Goal: Task Accomplishment & Management: Use online tool/utility

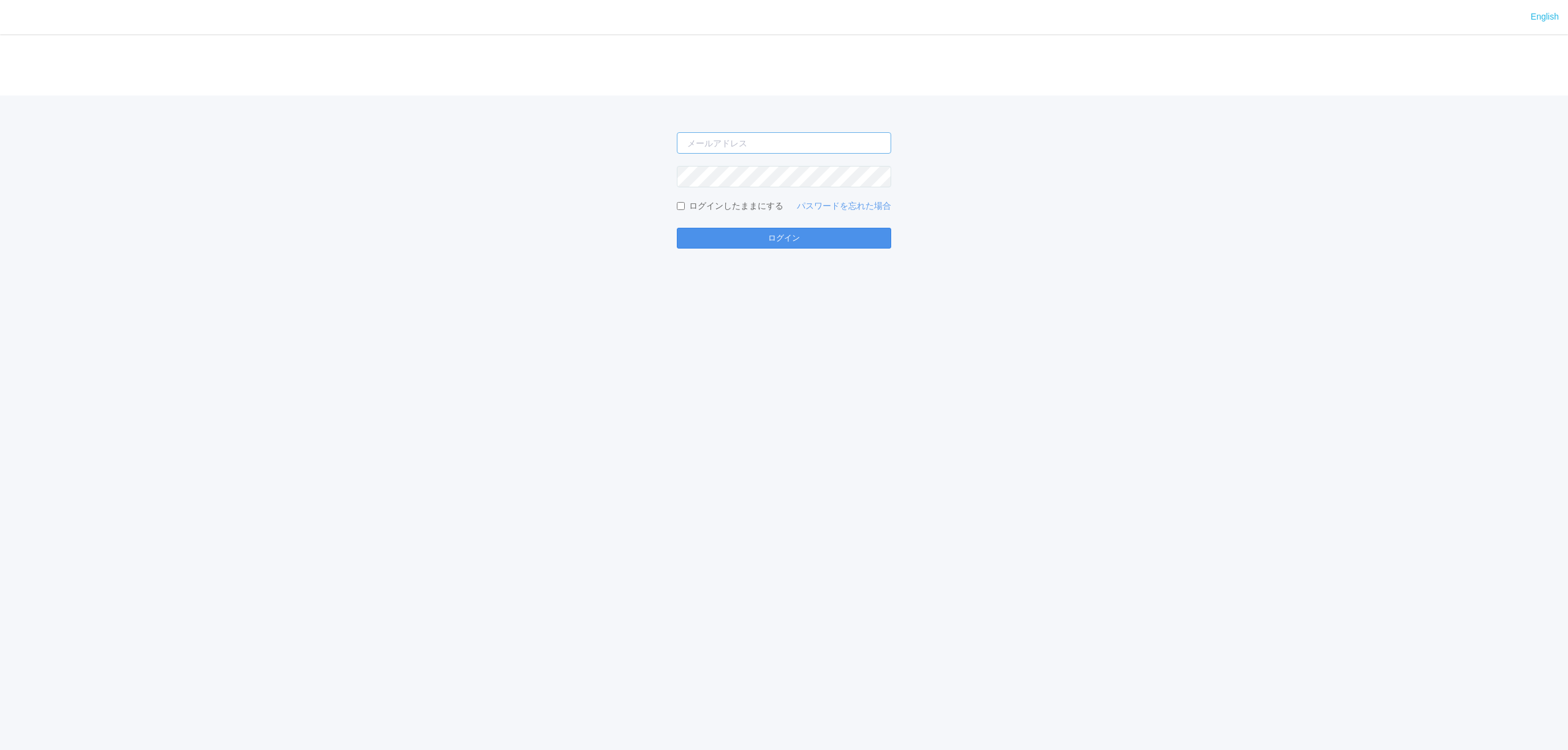
type input "[PERSON_NAME][EMAIL_ADDRESS][DOMAIN_NAME]"
click at [777, 236] on button "ログイン" at bounding box center [784, 238] width 215 height 21
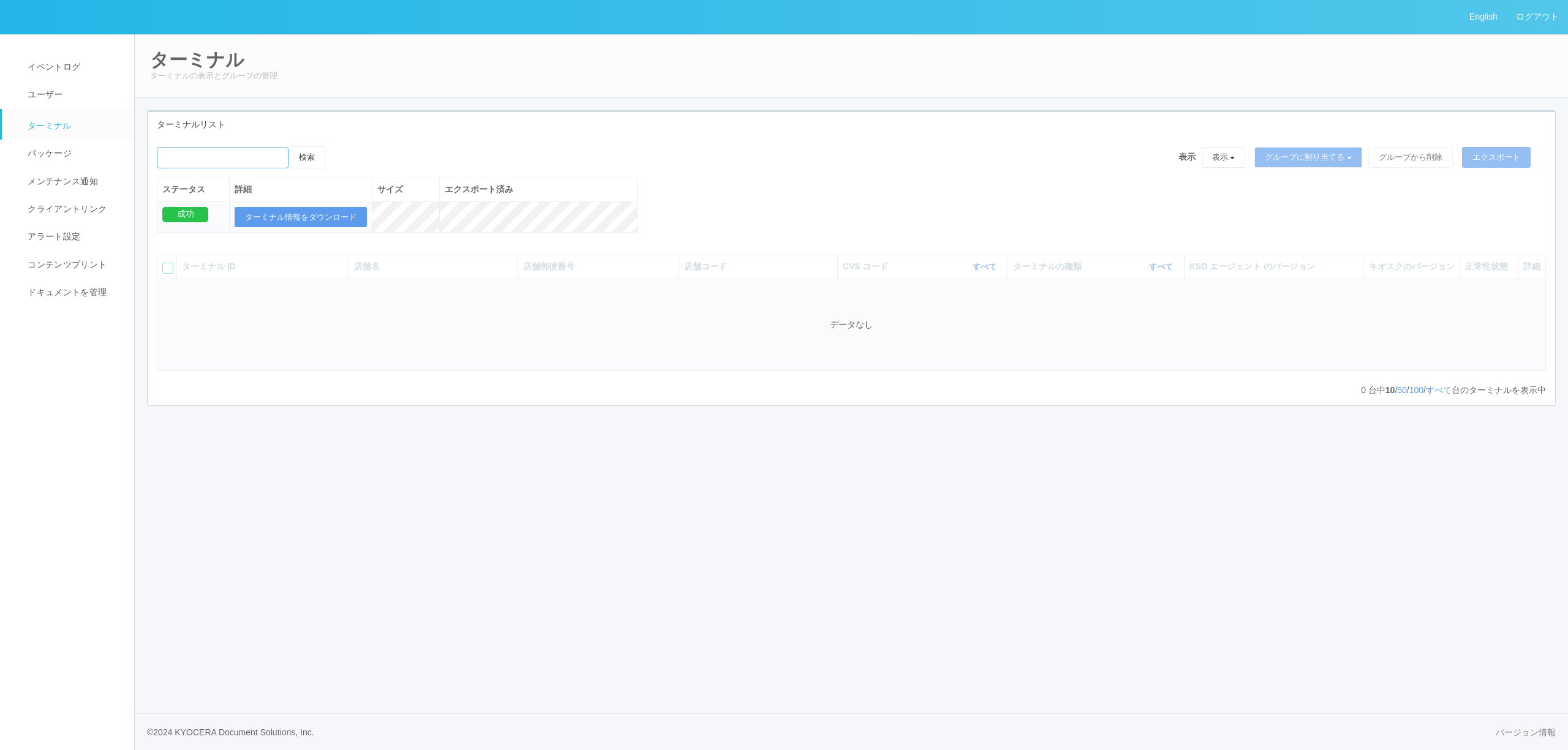
click at [215, 159] on input "emailSearch" at bounding box center [222, 157] width 132 height 21
type input "2"
type input "230013"
click at [288, 146] on button "検索" at bounding box center [306, 157] width 37 height 22
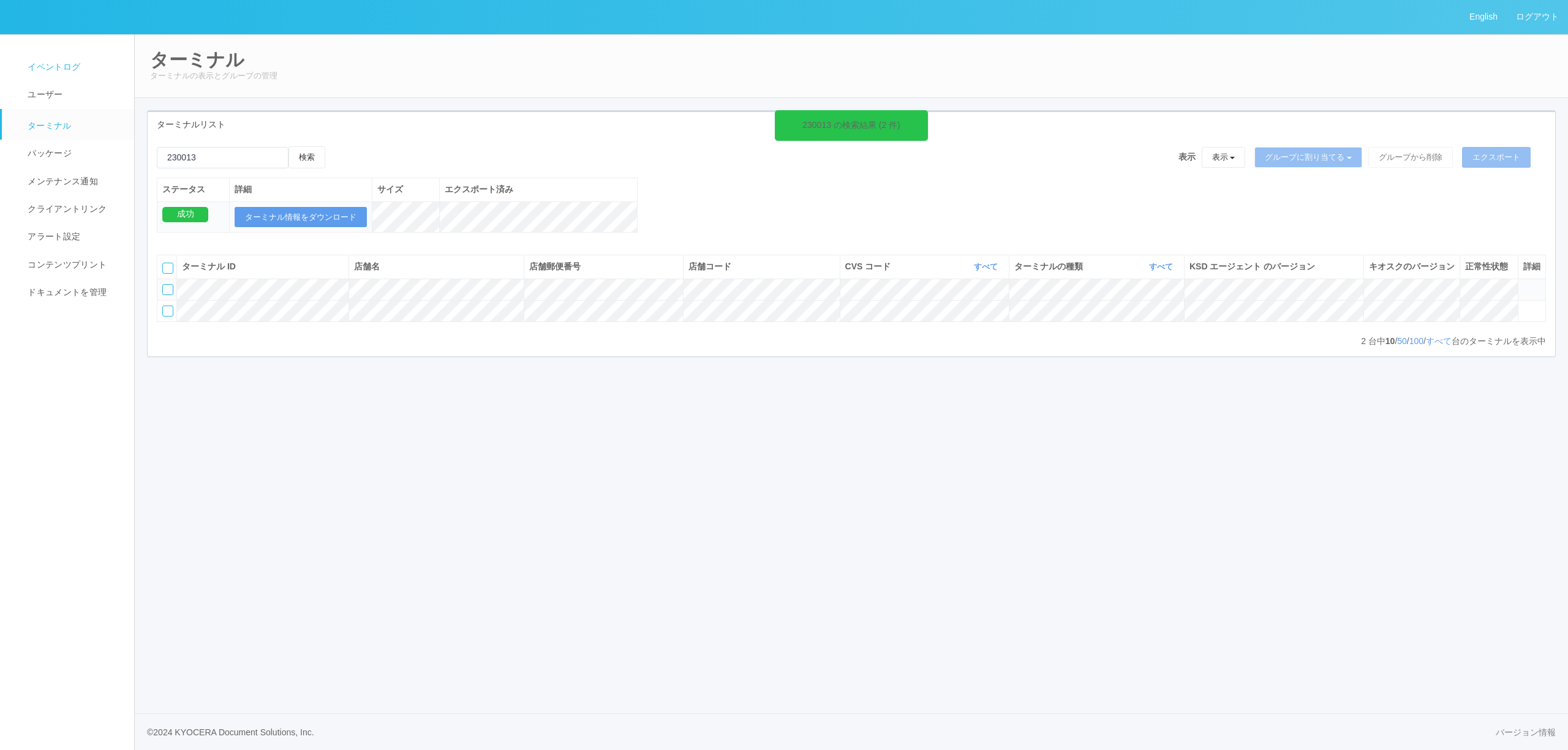
click at [82, 71] on link "イベントログ" at bounding box center [73, 67] width 143 height 28
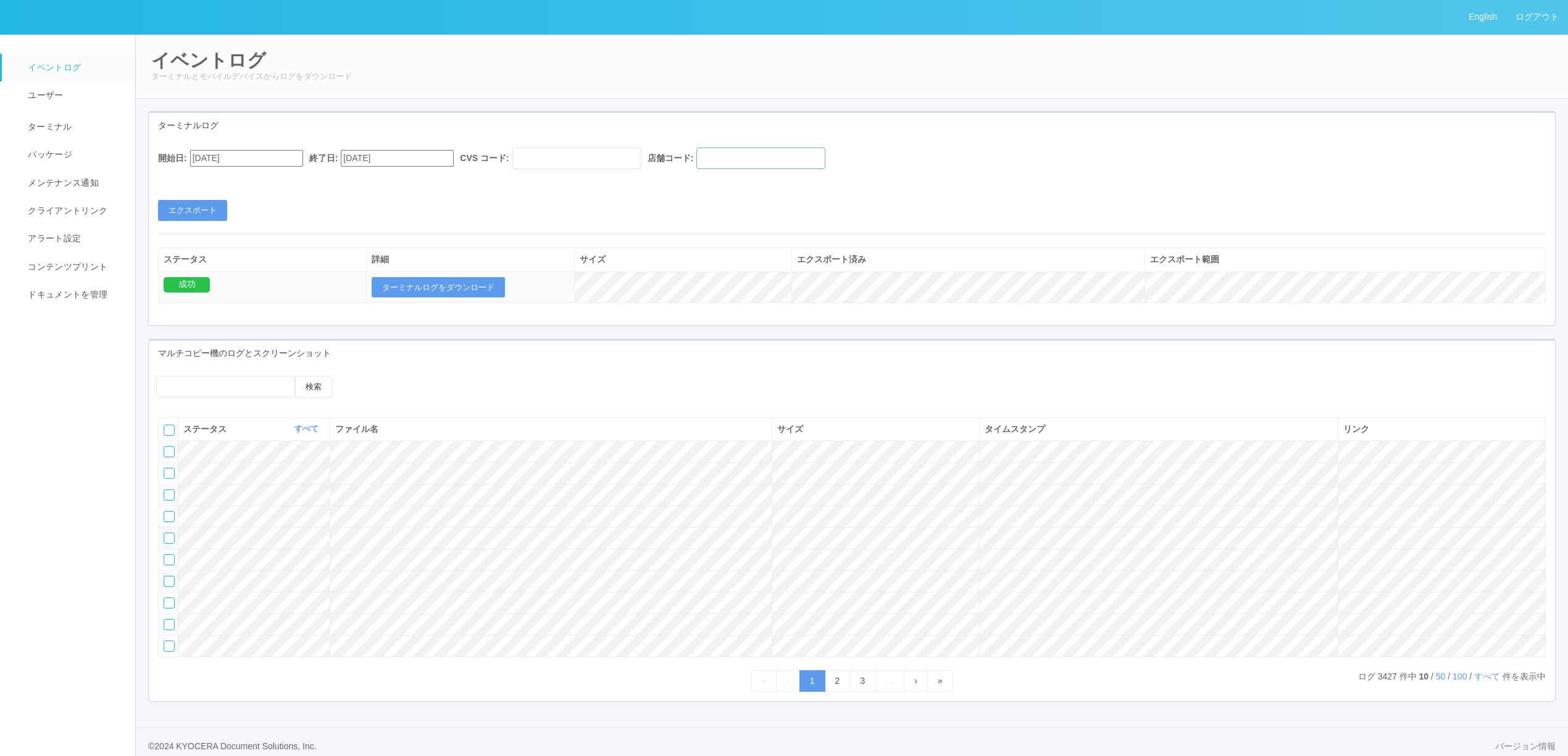
click at [728, 149] on input "text" at bounding box center [761, 158] width 129 height 21
paste input "230013"
type input "230013"
click at [300, 156] on input "[DATE]" at bounding box center [247, 159] width 113 height 17
click at [216, 614] on div "16" at bounding box center [204, 620] width 23 height 12
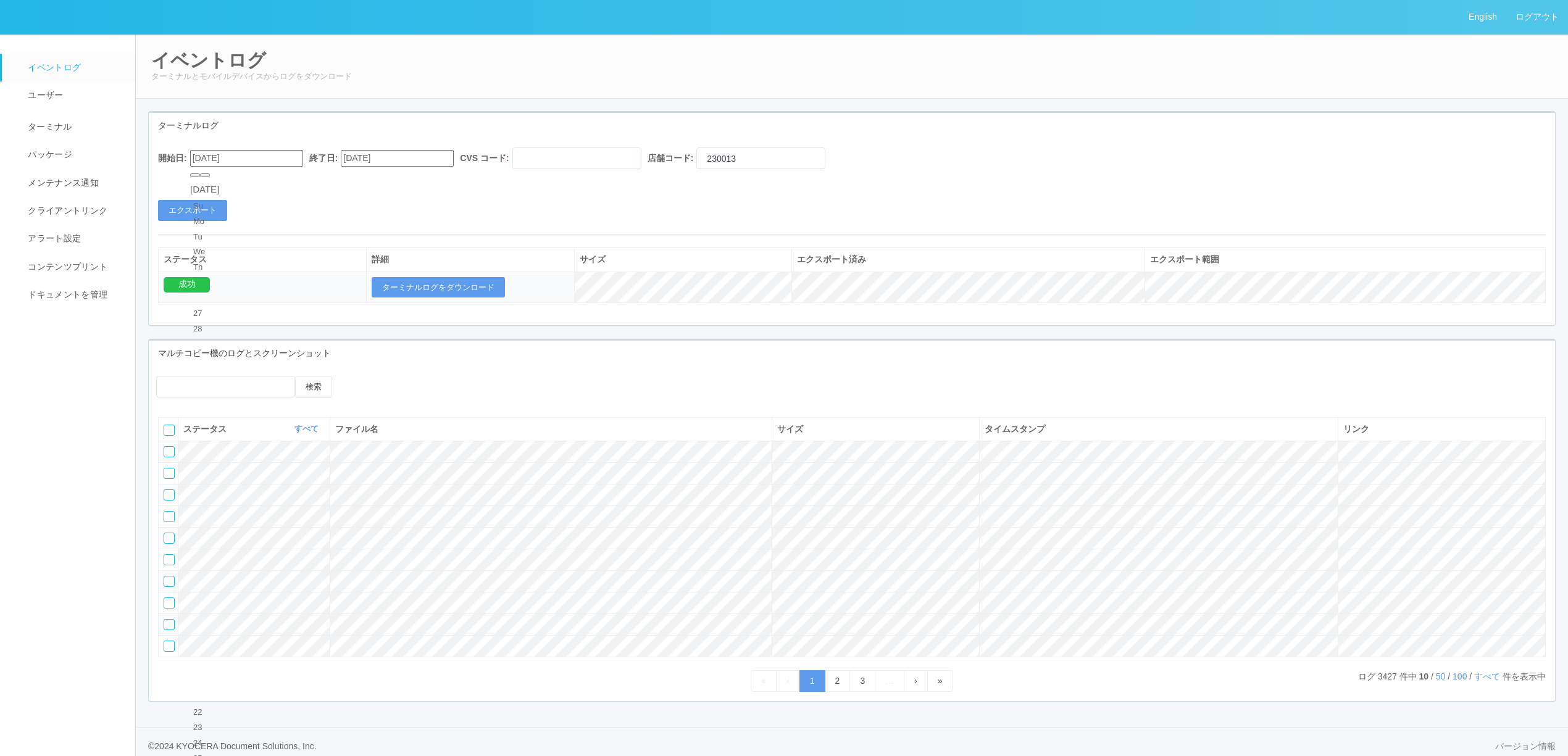
type input "[DATE]"
click at [396, 164] on input "[DATE]" at bounding box center [397, 159] width 113 height 17
click at [364, 307] on div "31" at bounding box center [364, 313] width 23 height 12
type input "[DATE]"
click at [216, 216] on button "エクスポート" at bounding box center [192, 210] width 69 height 21
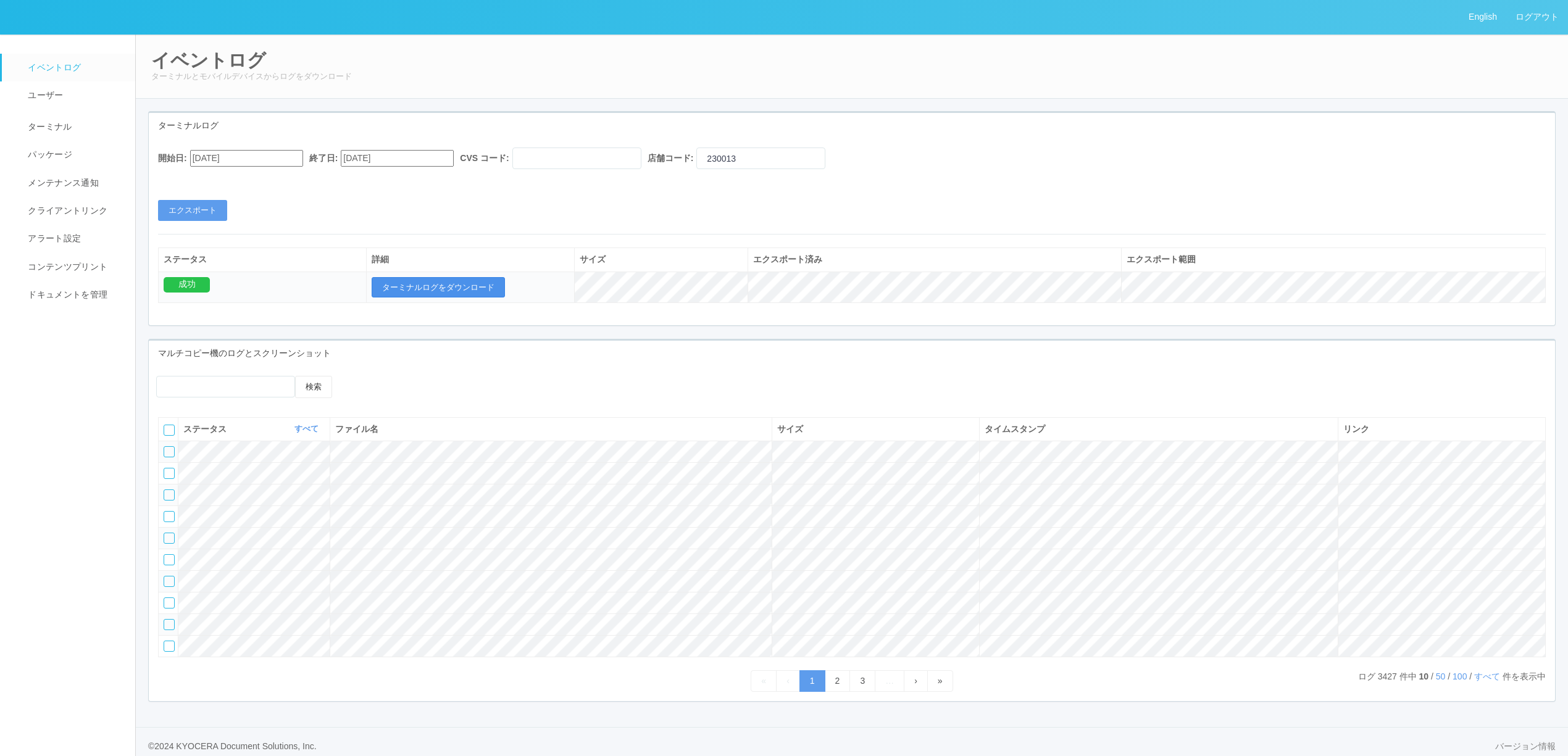
click at [470, 287] on button "ターミナルログをダウンロード" at bounding box center [438, 287] width 133 height 21
click at [72, 122] on link "ターミナル" at bounding box center [74, 126] width 144 height 31
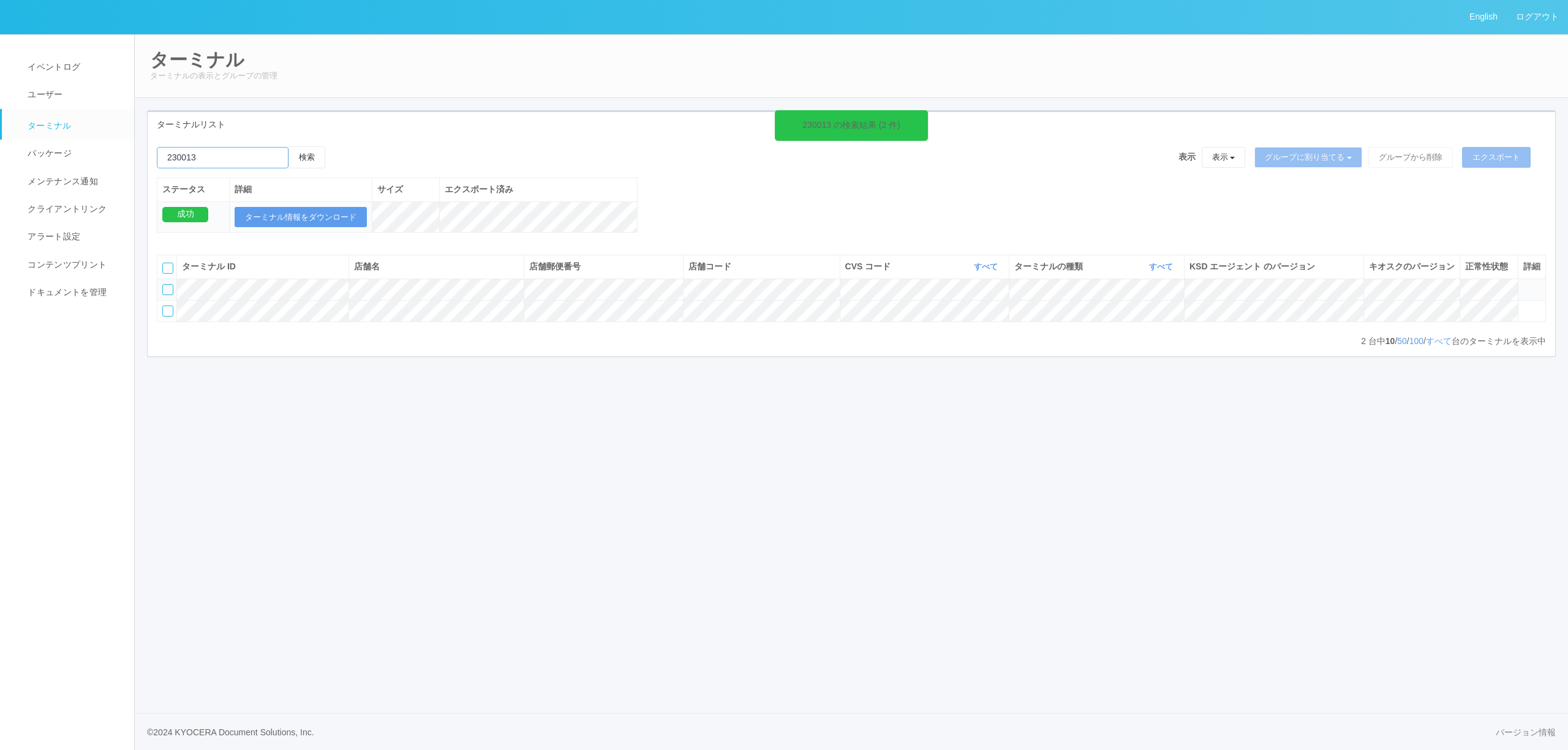
drag, startPoint x: 247, startPoint y: 168, endPoint x: 182, endPoint y: 161, distance: 65.4
click at [123, 150] on div "English ログアウト イベントログ ユーザー ターミナル パッケージ メンテナンス通知 クライアントリンク アラート設定 コンテンツプリント ドキュメン…" at bounding box center [784, 375] width 1568 height 750
paste input "原町[PERSON_NAME][GEOGRAPHIC_DATA]"
drag, startPoint x: 333, startPoint y: 147, endPoint x: 278, endPoint y: 168, distance: 58.9
click at [278, 168] on div "230013 の検索結果 (2 件) 検索 表示 表示 すべてのターミナル 未割り当てのターミナル グループを追加 グループ名を編集 アーカイブ済みのターミナ…" at bounding box center [852, 247] width 1408 height 219
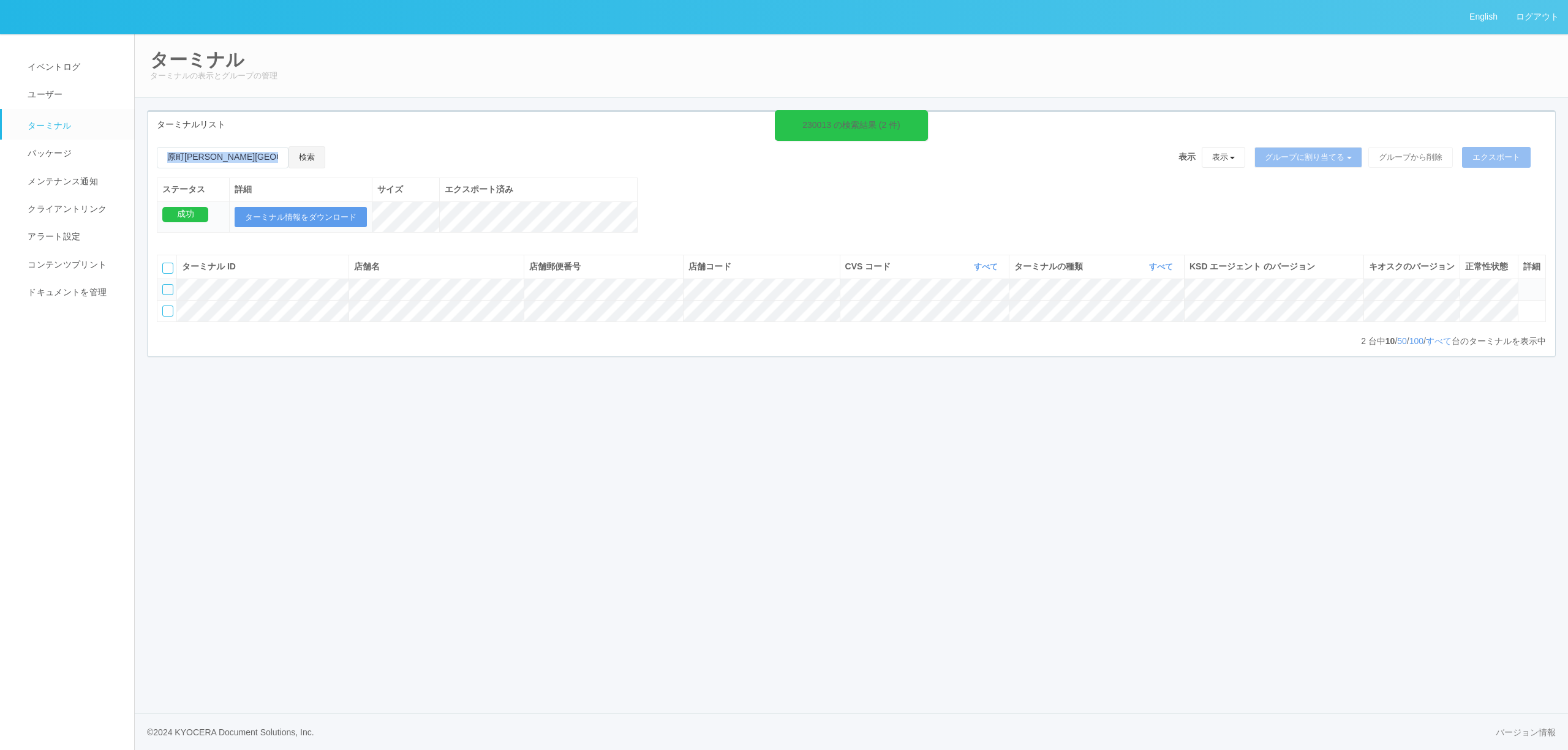
click at [301, 155] on button "検索" at bounding box center [306, 157] width 37 height 22
drag, startPoint x: 227, startPoint y: 159, endPoint x: 27, endPoint y: 152, distance: 200.1
click at [33, 151] on div "English ログアウト イベントログ ユーザー ターミナル パッケージ メンテナンス通知 クライアントリンク アラート設定 コンテンツプリント ドキュメン…" at bounding box center [784, 375] width 1568 height 750
type input "[GEOGRAPHIC_DATA]役所"
click at [288, 146] on button "検索" at bounding box center [306, 157] width 37 height 22
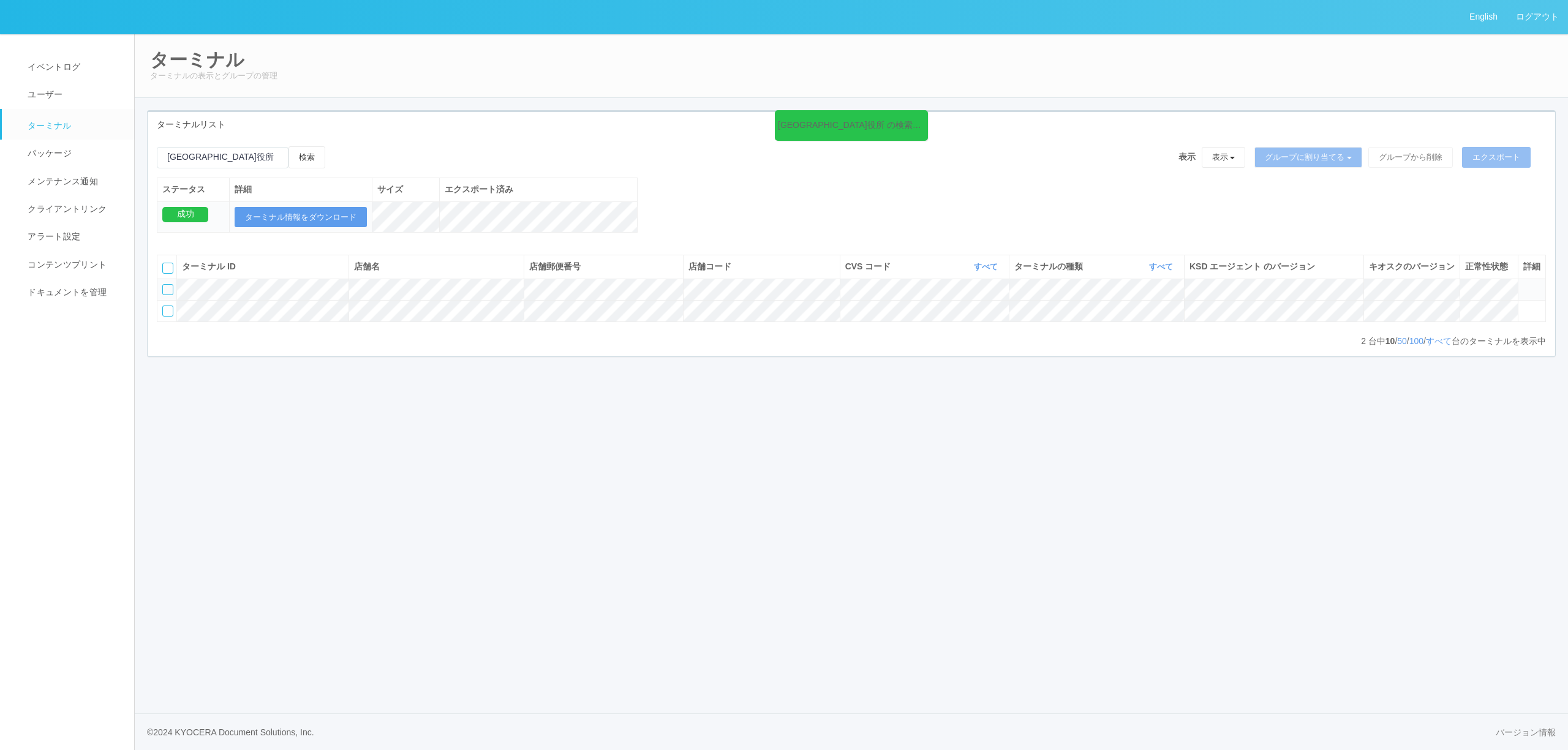
click at [703, 223] on div "西淀川区役所 の検索結果 (2 件) 検索 表示 表示 すべてのターミナル 未割り当てのターミナル グループを追加 グループ名を編集 アーカイブ済みのターミナ…" at bounding box center [852, 196] width 1408 height 99
click at [85, 64] on link "イベントログ" at bounding box center [73, 67] width 143 height 28
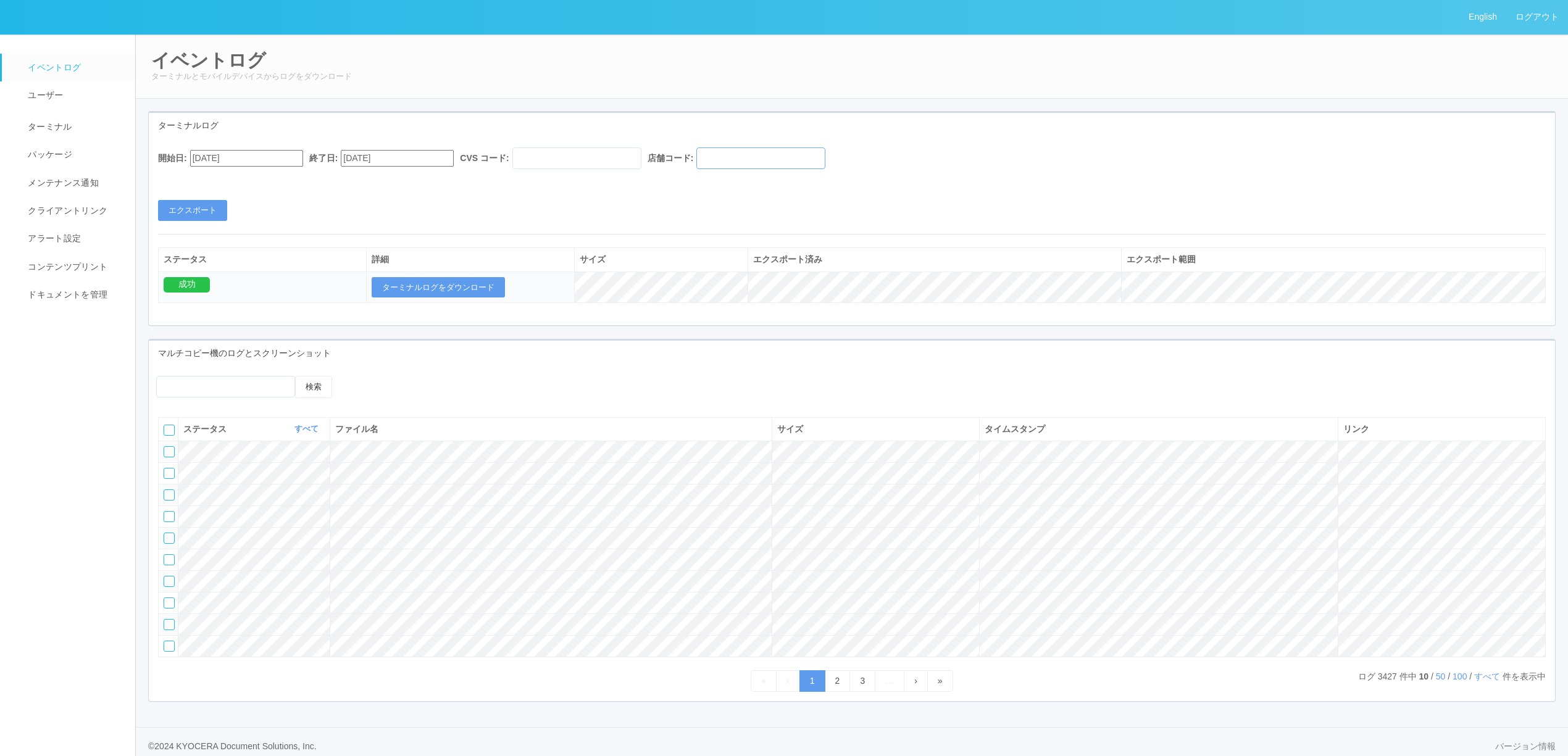
click at [825, 153] on input "text" at bounding box center [761, 158] width 129 height 21
paste input "230002"
type input "230002"
click at [289, 158] on input "[DATE]" at bounding box center [247, 159] width 113 height 17
click at [216, 614] on div "16" at bounding box center [204, 620] width 23 height 12
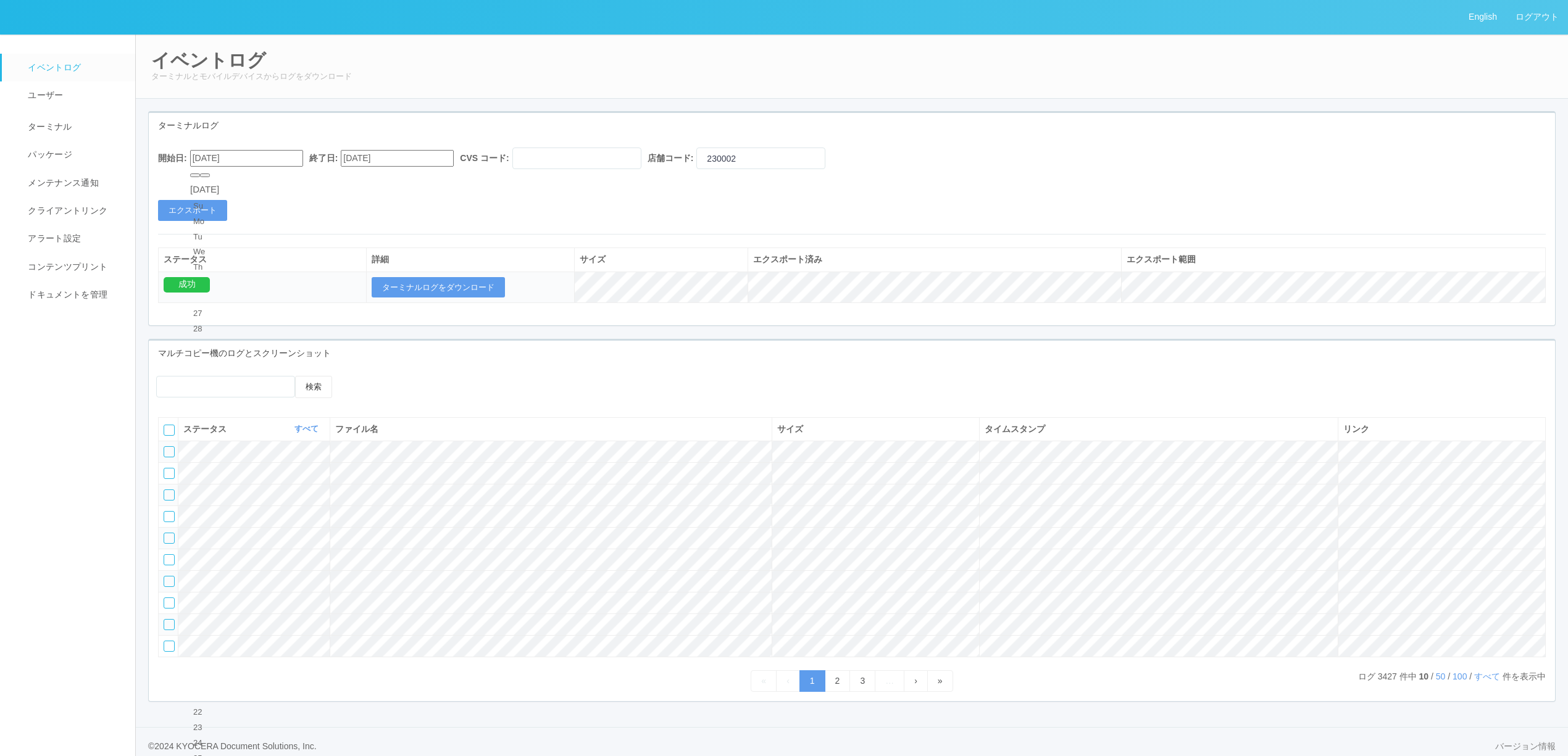
type input "[DATE]"
click at [399, 161] on input "[DATE]" at bounding box center [397, 159] width 113 height 17
click at [362, 307] on div "31" at bounding box center [364, 313] width 23 height 12
type input "[DATE]"
click at [205, 218] on button "エクスポート" at bounding box center [192, 210] width 69 height 21
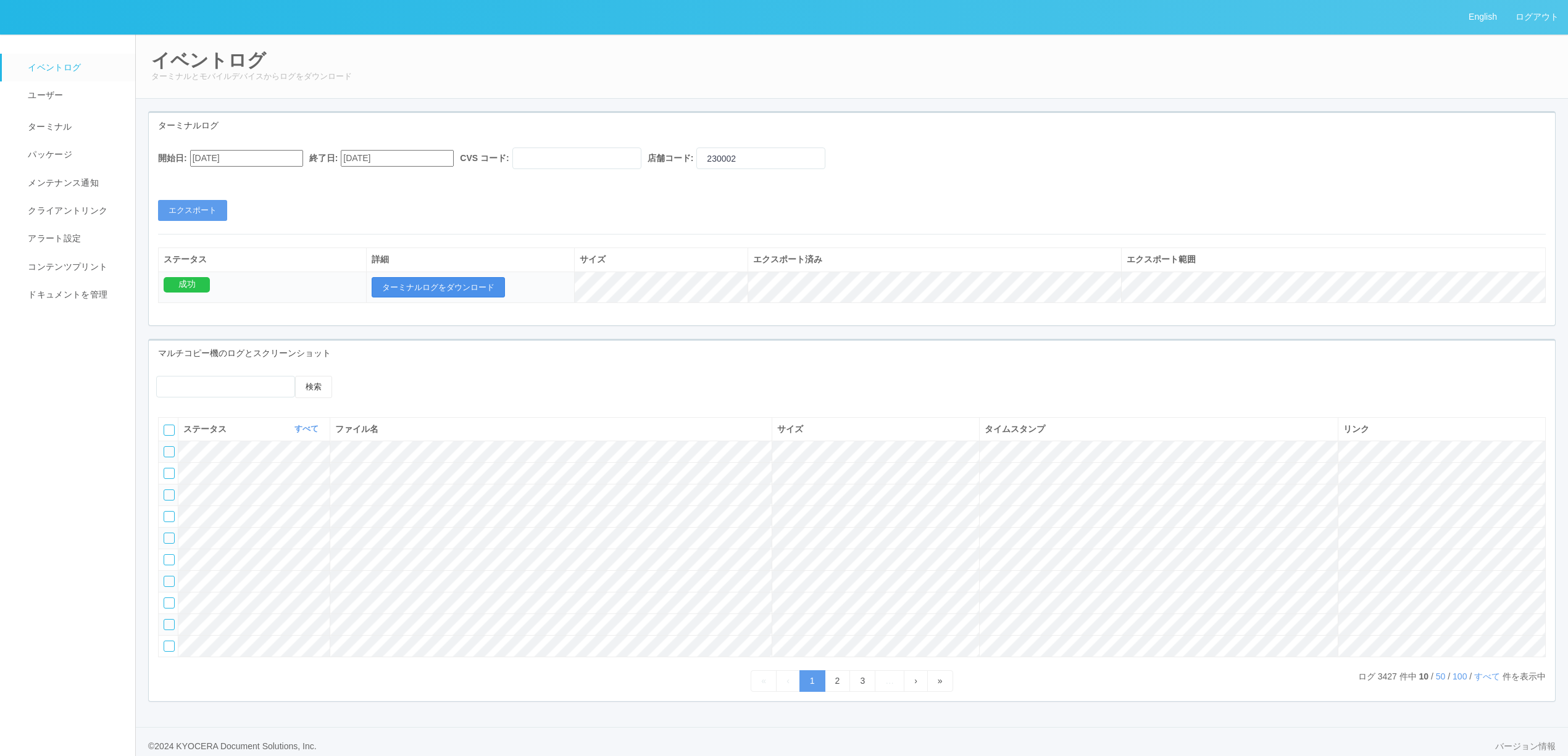
click at [469, 291] on button "ターミナルログをダウンロード" at bounding box center [438, 287] width 133 height 21
click at [80, 124] on link "ターミナル" at bounding box center [74, 126] width 144 height 31
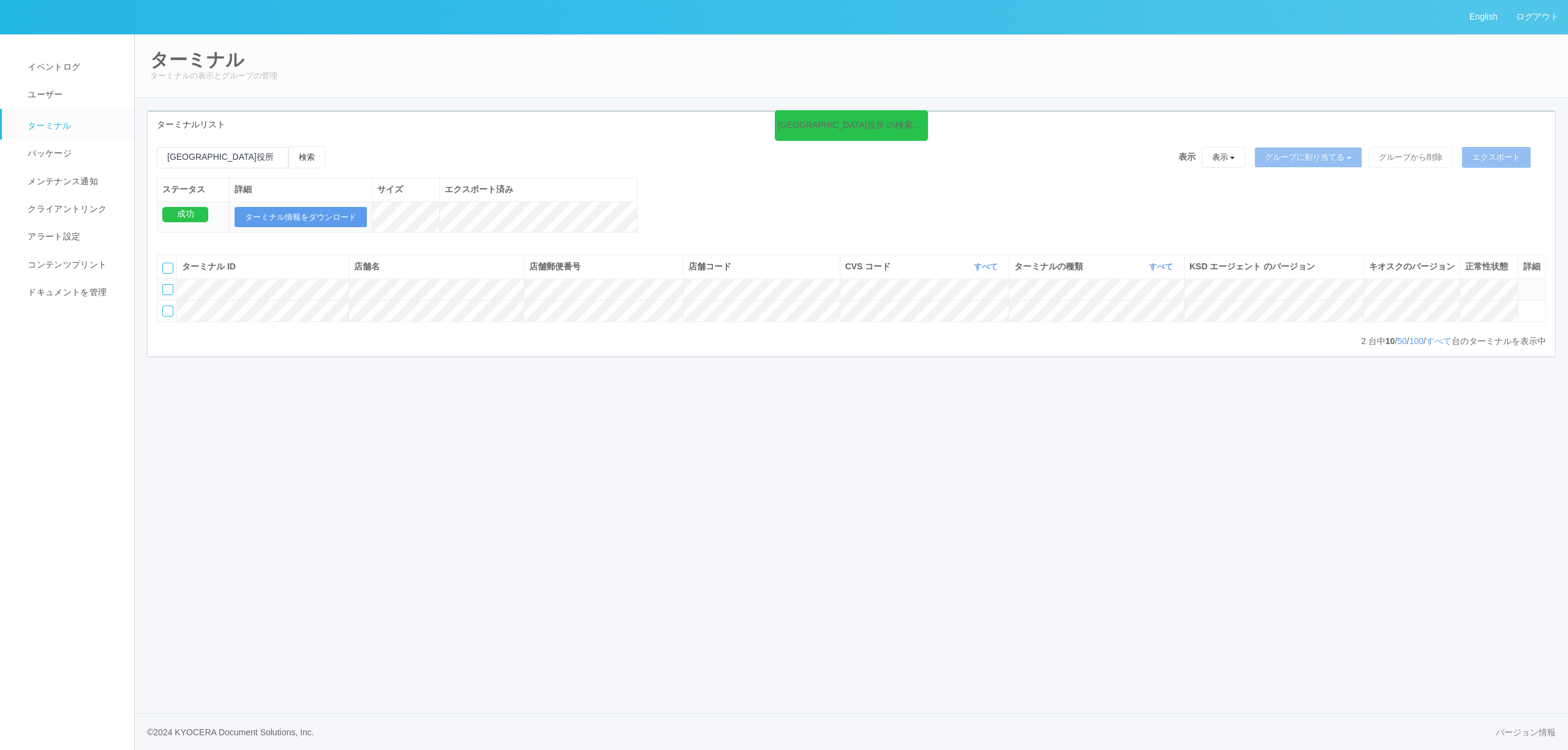
click at [713, 268] on th "店舗コード" at bounding box center [761, 267] width 157 height 23
click at [164, 317] on div at bounding box center [168, 311] width 11 height 11
click at [271, 223] on button "ターミナル情報をダウンロード" at bounding box center [301, 217] width 132 height 21
click at [416, 5] on div "English ログアウト" at bounding box center [784, 17] width 1568 height 34
click at [168, 317] on div at bounding box center [168, 311] width 11 height 11
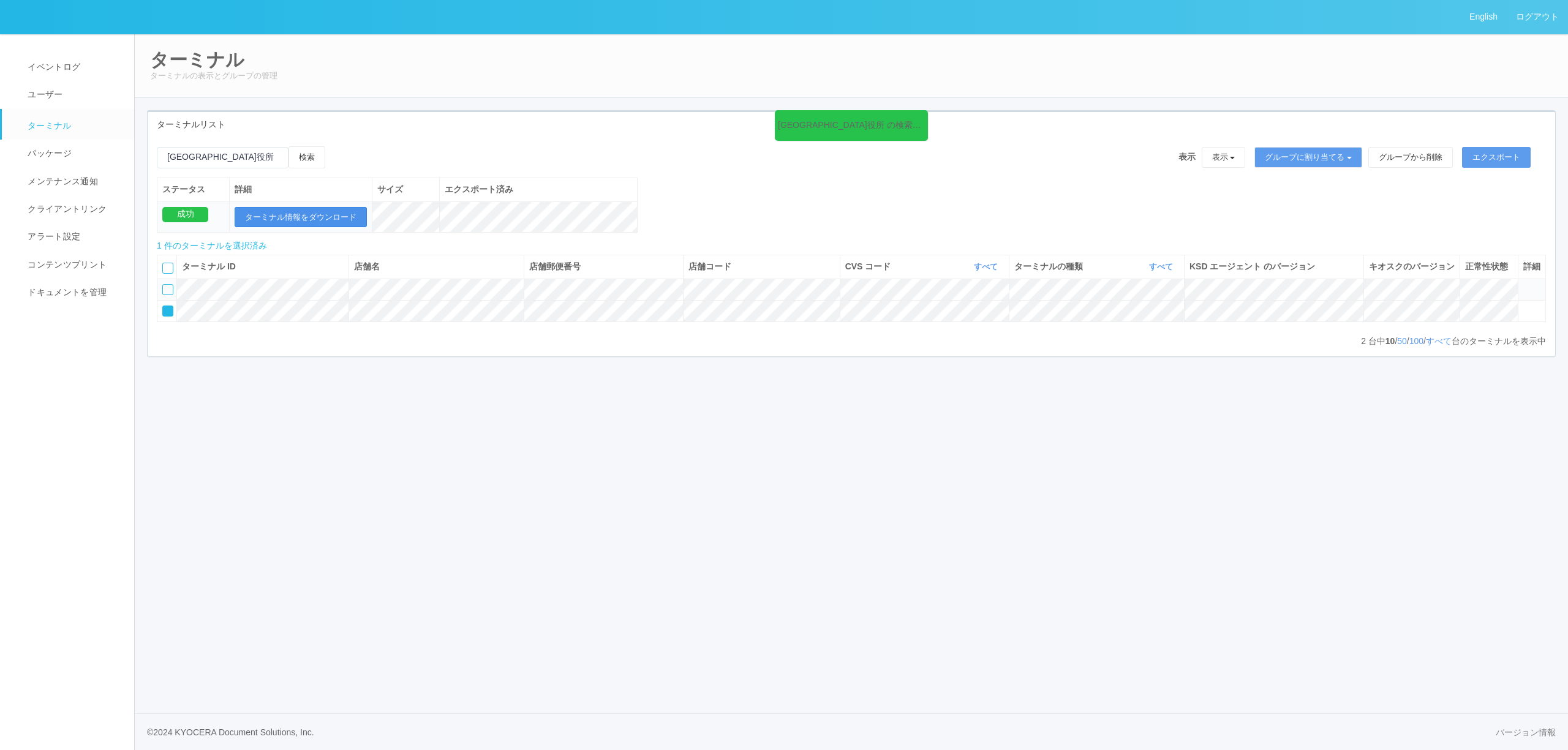
click at [297, 218] on button "ターミナル情報をダウンロード" at bounding box center [301, 217] width 132 height 21
click at [1501, 165] on button "エクスポート" at bounding box center [1496, 157] width 69 height 21
click at [283, 221] on button "ターミナル情報をダウンロード" at bounding box center [301, 217] width 132 height 21
click at [907, 470] on div "English ログアウト イベントログ ユーザー ターミナル パッケージ メンテナンス通知 クライアントリンク アラート設定 コンテンツプリント ドキュメン…" at bounding box center [784, 375] width 1568 height 750
